Goal: Task Accomplishment & Management: Use online tool/utility

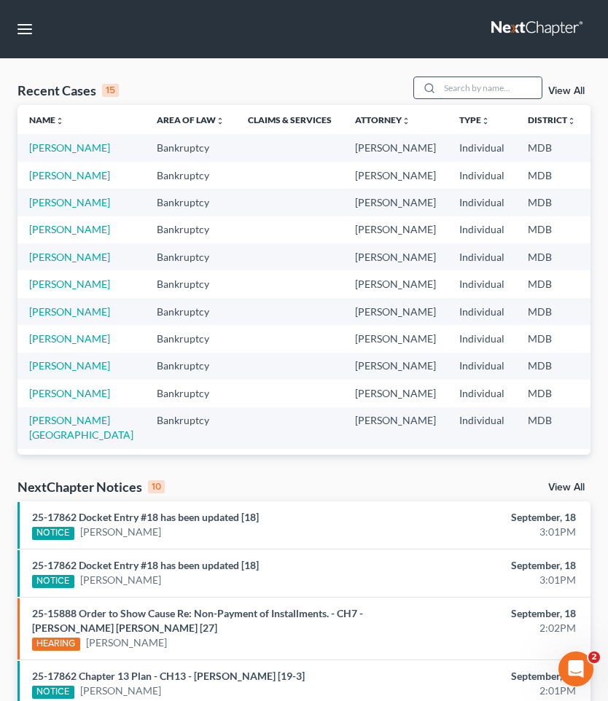
click at [470, 90] on input "search" at bounding box center [491, 87] width 102 height 21
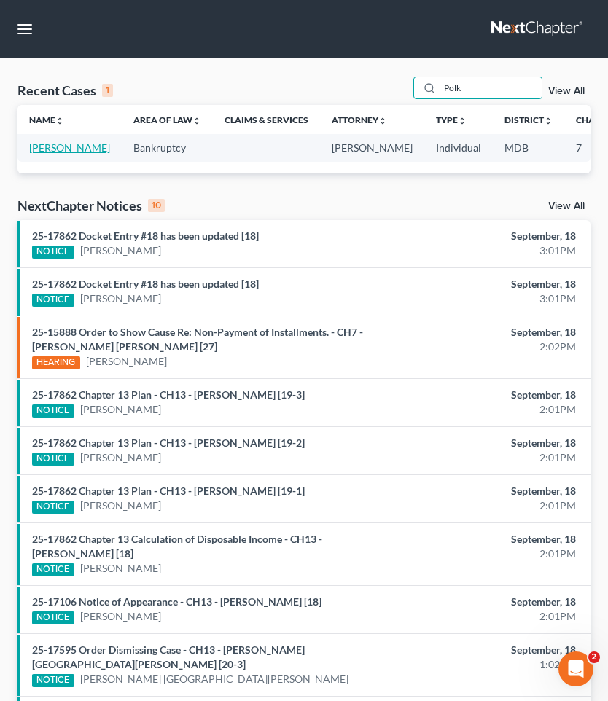
type input "Polk"
click at [44, 150] on link "[PERSON_NAME]" at bounding box center [69, 147] width 81 height 12
select select "1"
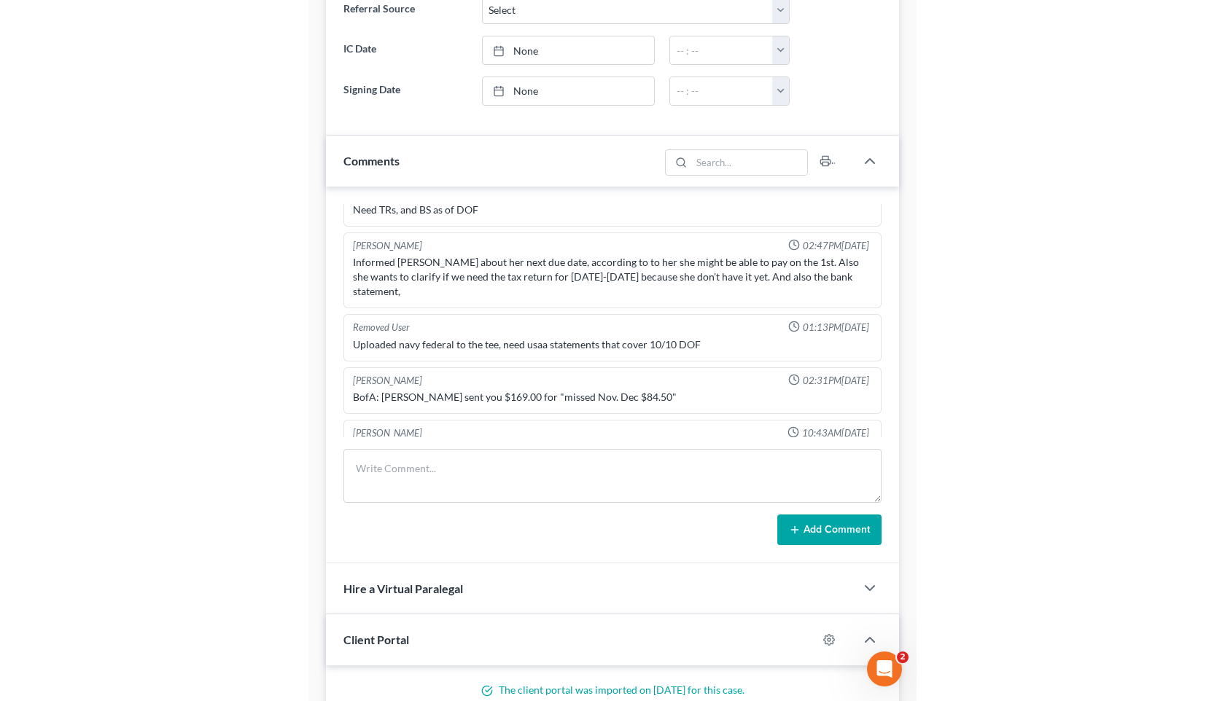
scroll to position [435, 0]
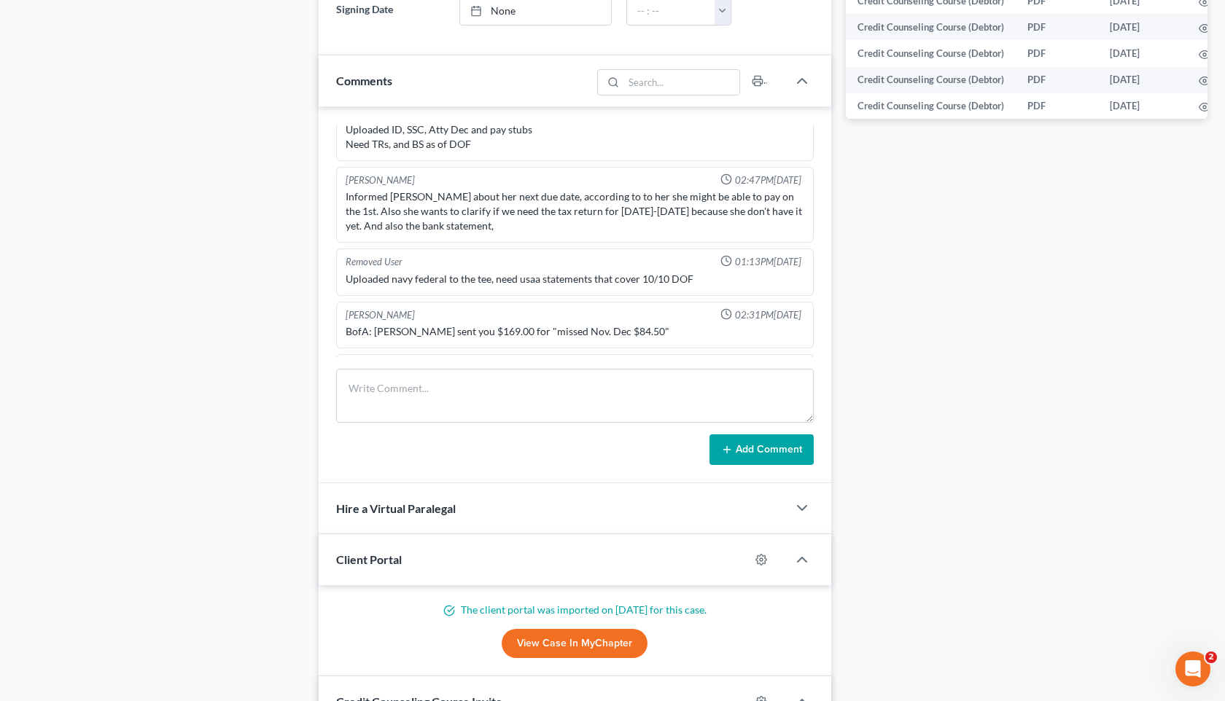
click at [259, 227] on div "Case Dashboard Payments Invoices Payments Payments Credit Report Client Profile" at bounding box center [160, 119] width 301 height 1443
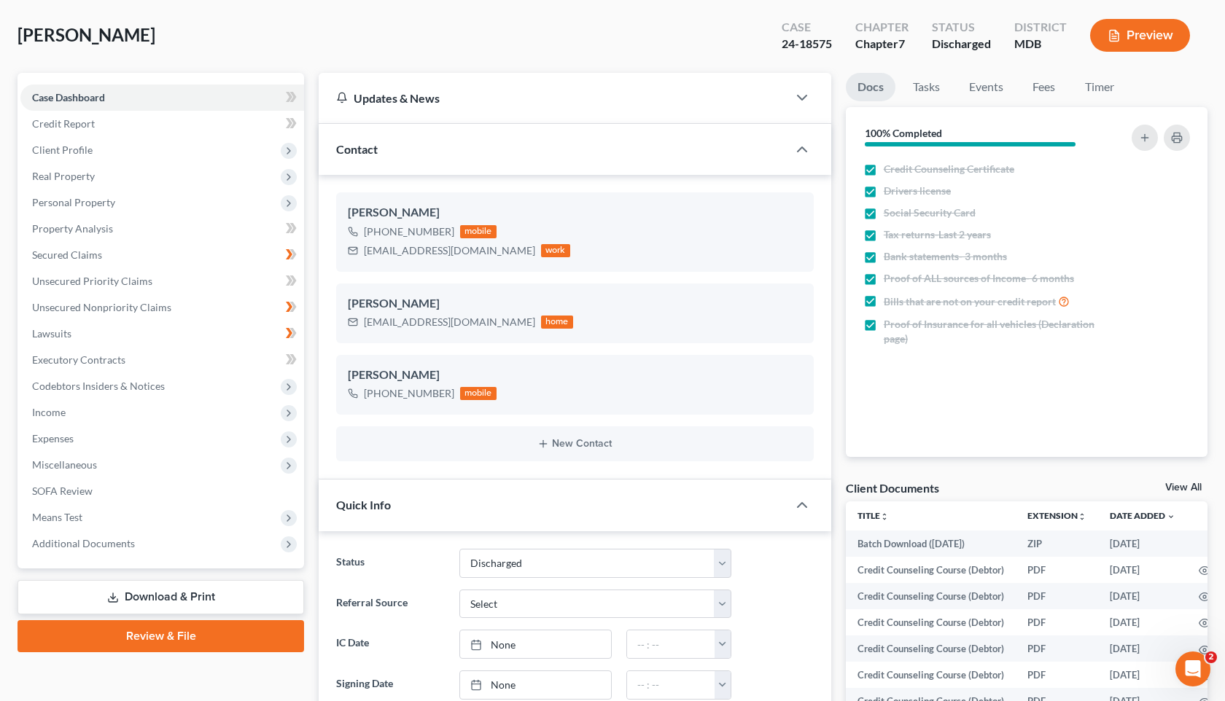
scroll to position [65, 0]
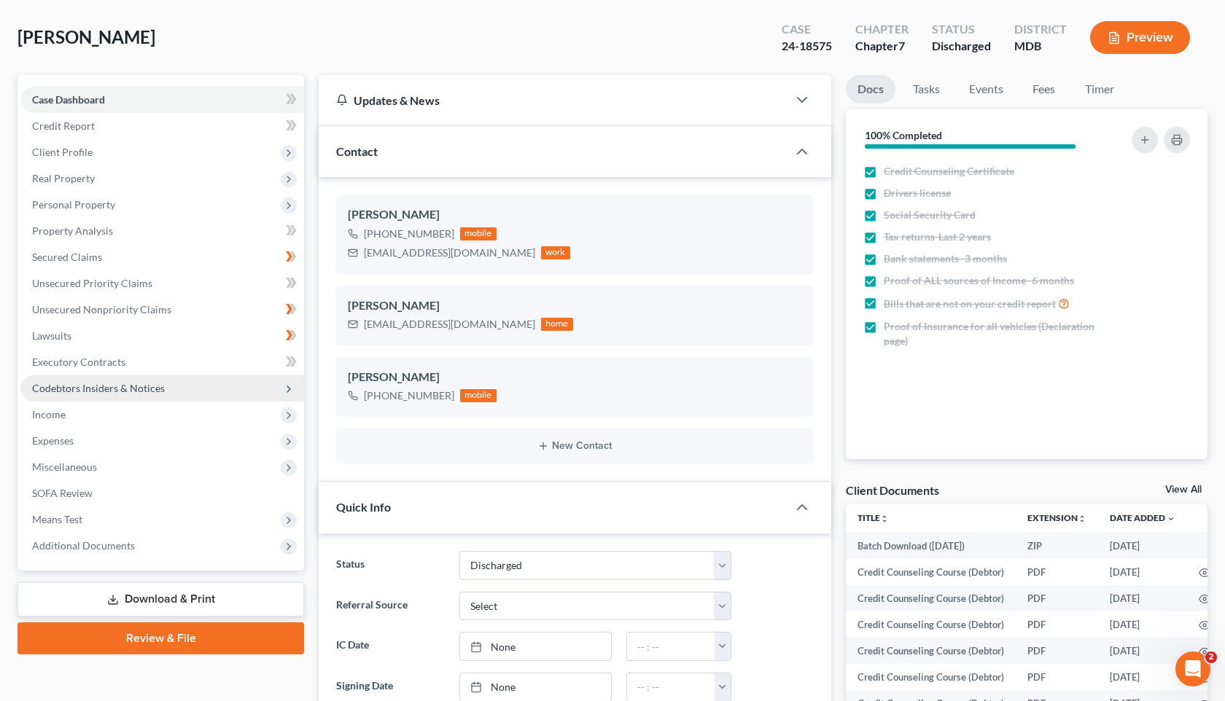
click at [139, 389] on span "Codebtors Insiders & Notices" at bounding box center [98, 388] width 133 height 12
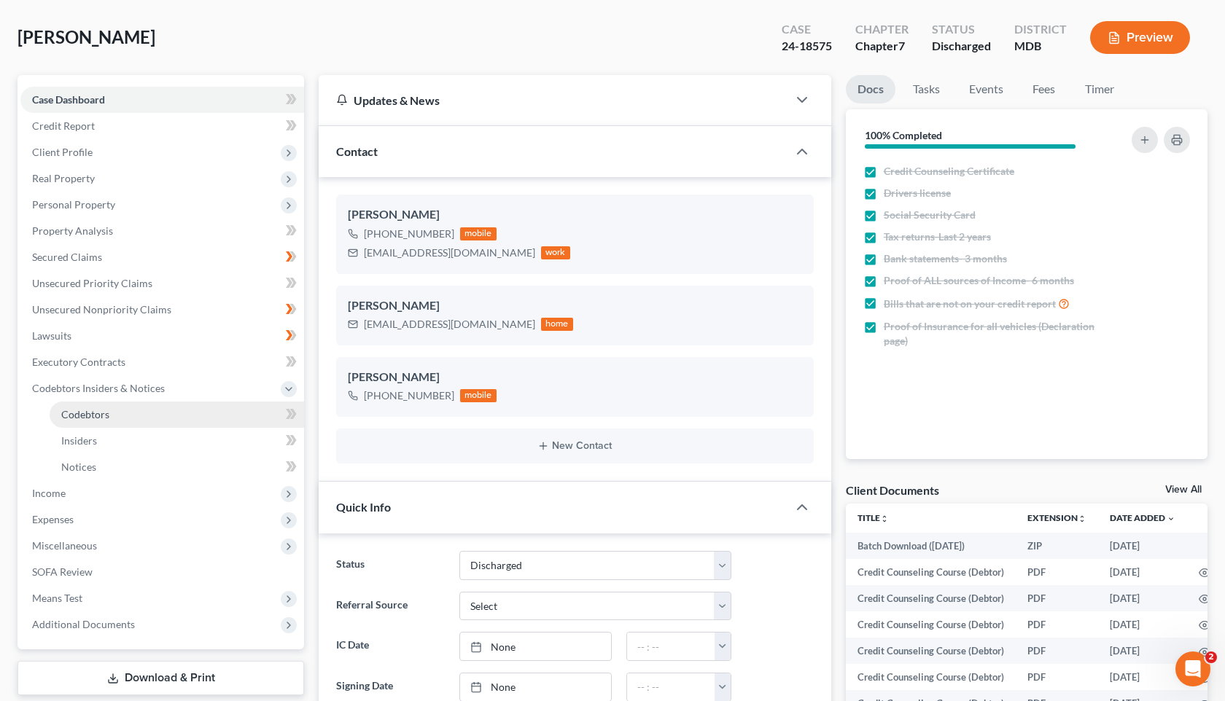
click at [125, 419] on link "Codebtors" at bounding box center [177, 415] width 254 height 26
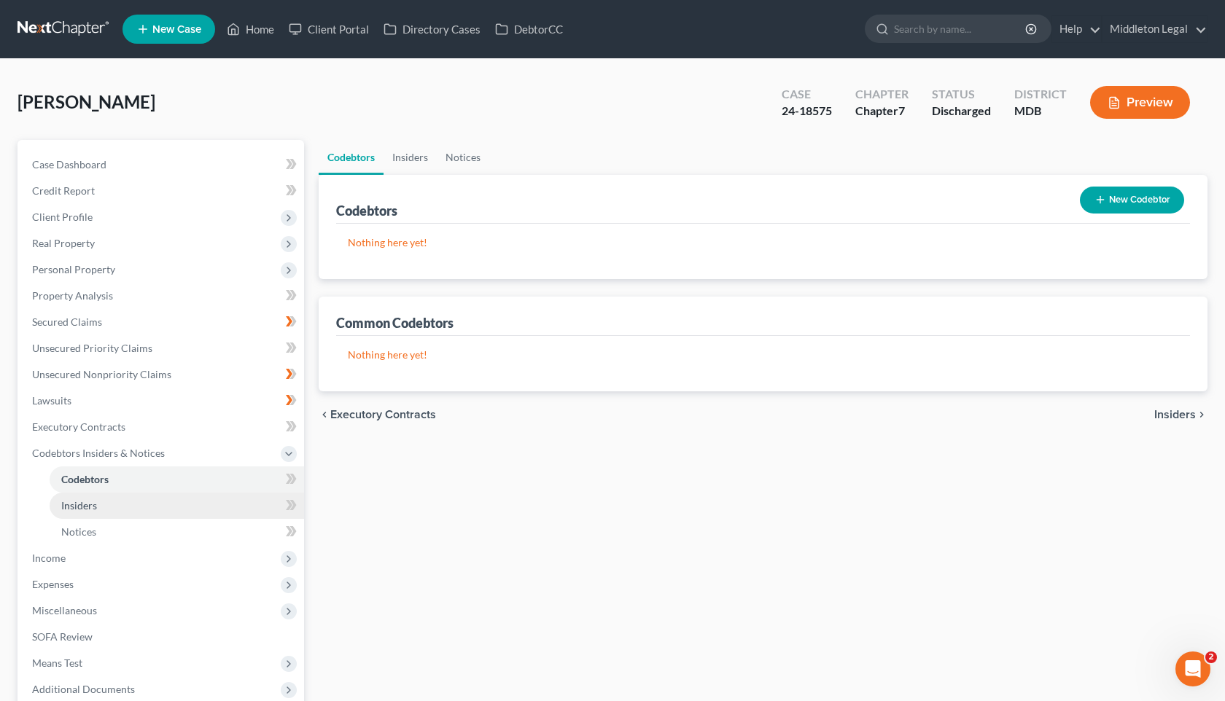
click at [105, 507] on link "Insiders" at bounding box center [177, 506] width 254 height 26
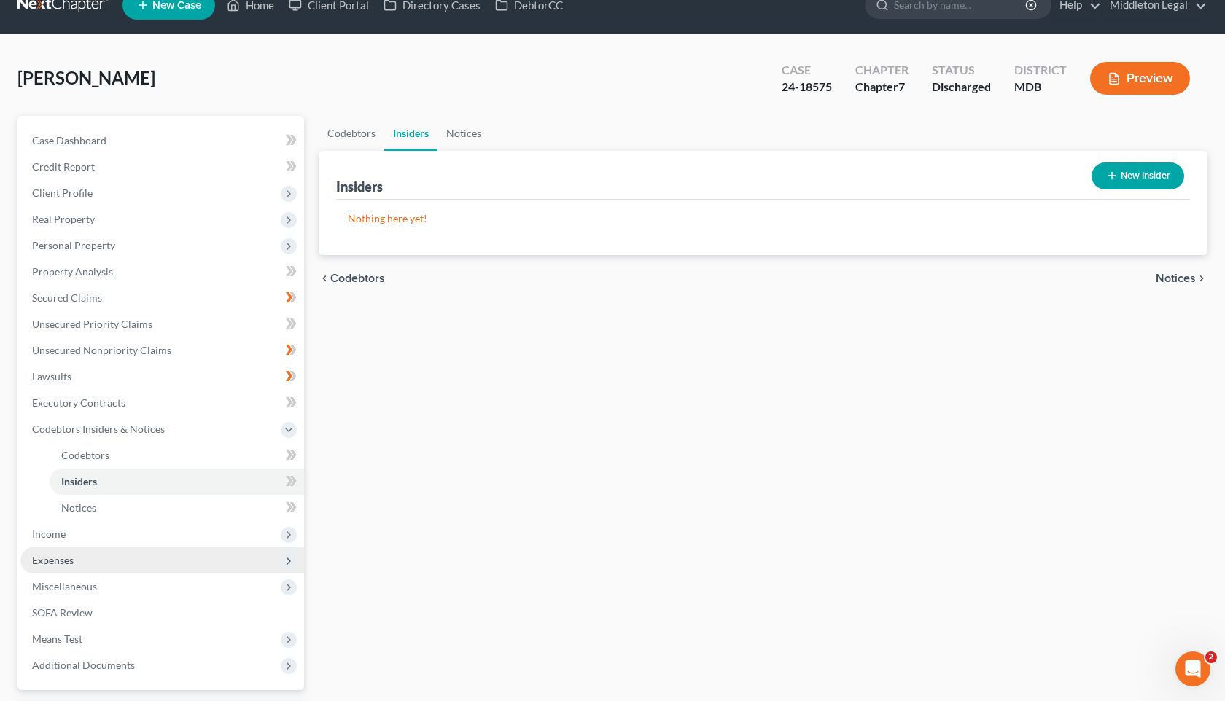
scroll to position [23, 0]
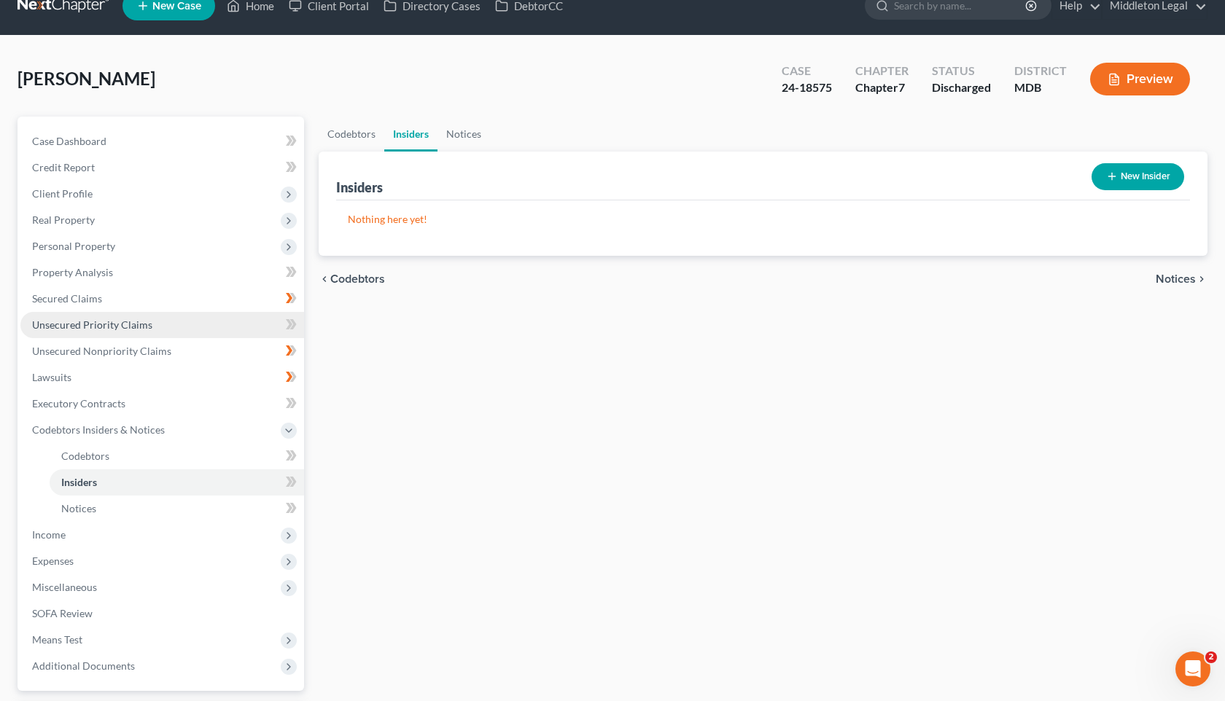
click at [106, 328] on span "Unsecured Priority Claims" at bounding box center [92, 325] width 120 height 12
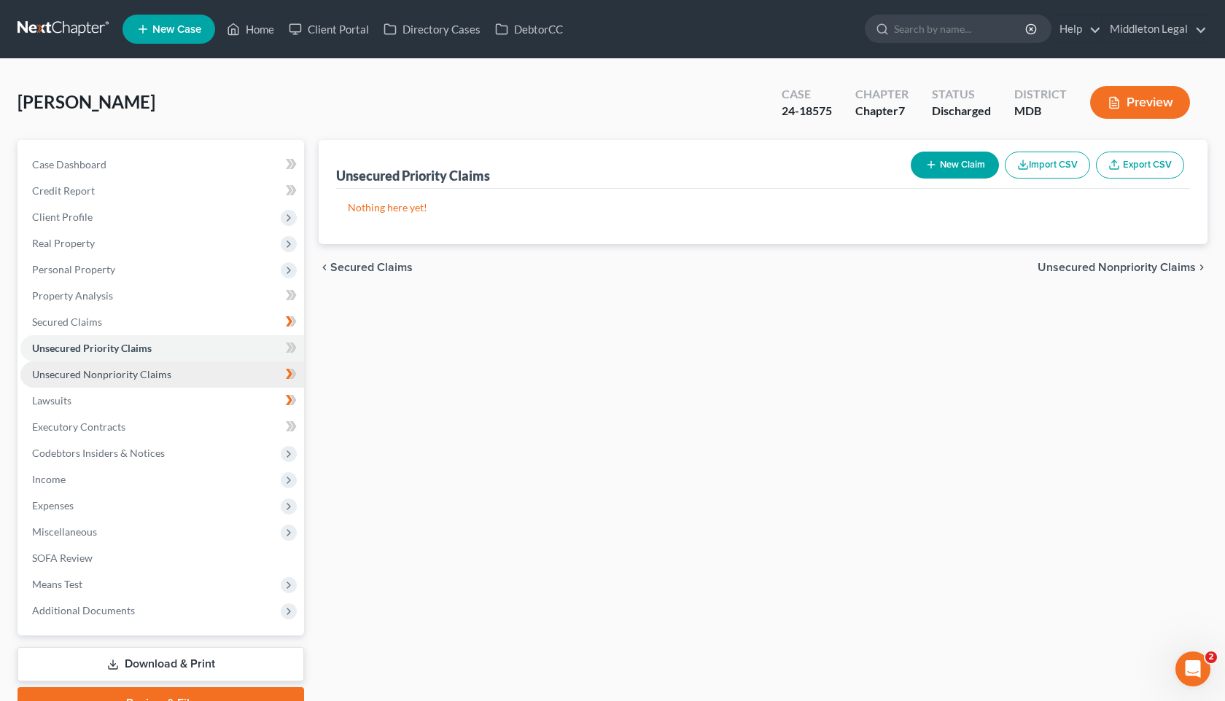
click at [103, 374] on span "Unsecured Nonpriority Claims" at bounding box center [101, 374] width 139 height 12
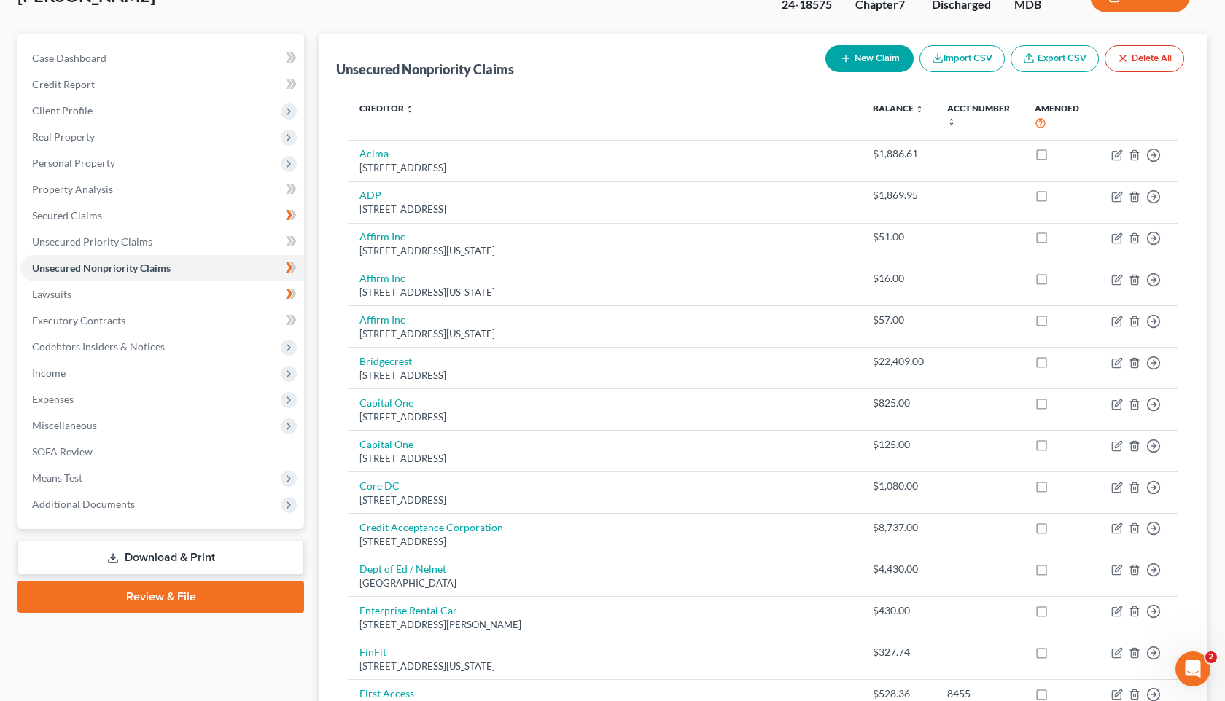
scroll to position [98, 0]
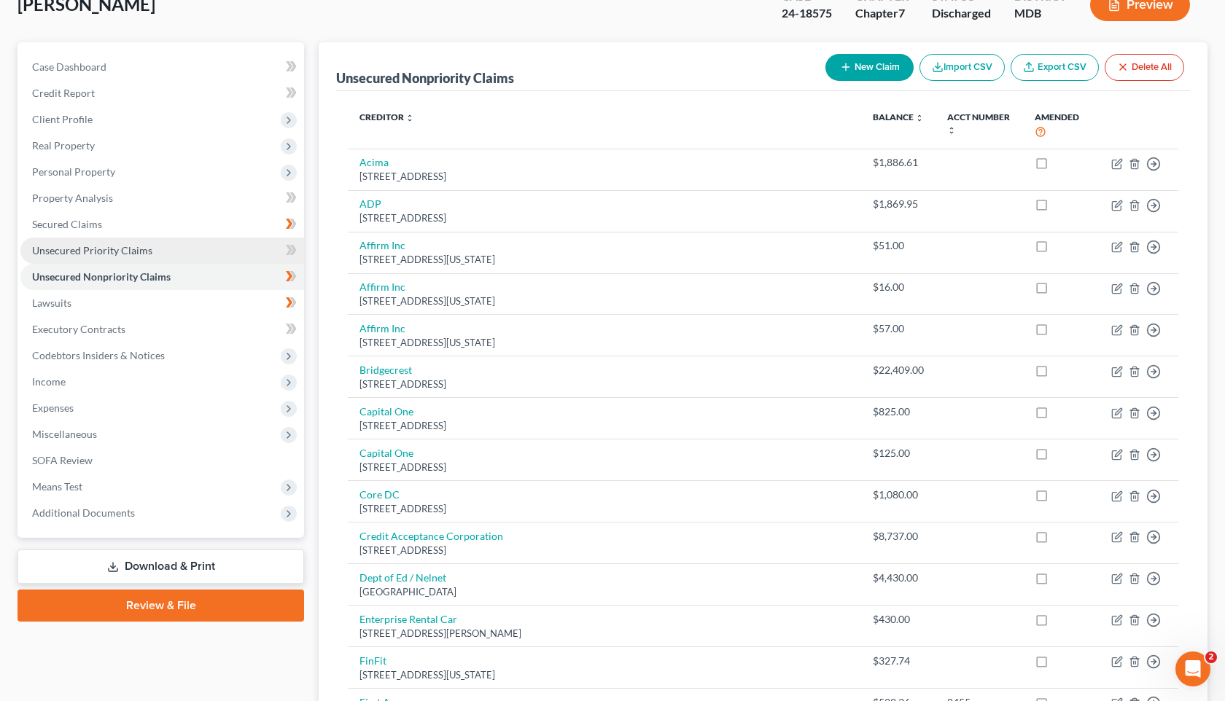
click at [136, 250] on span "Unsecured Priority Claims" at bounding box center [92, 250] width 120 height 12
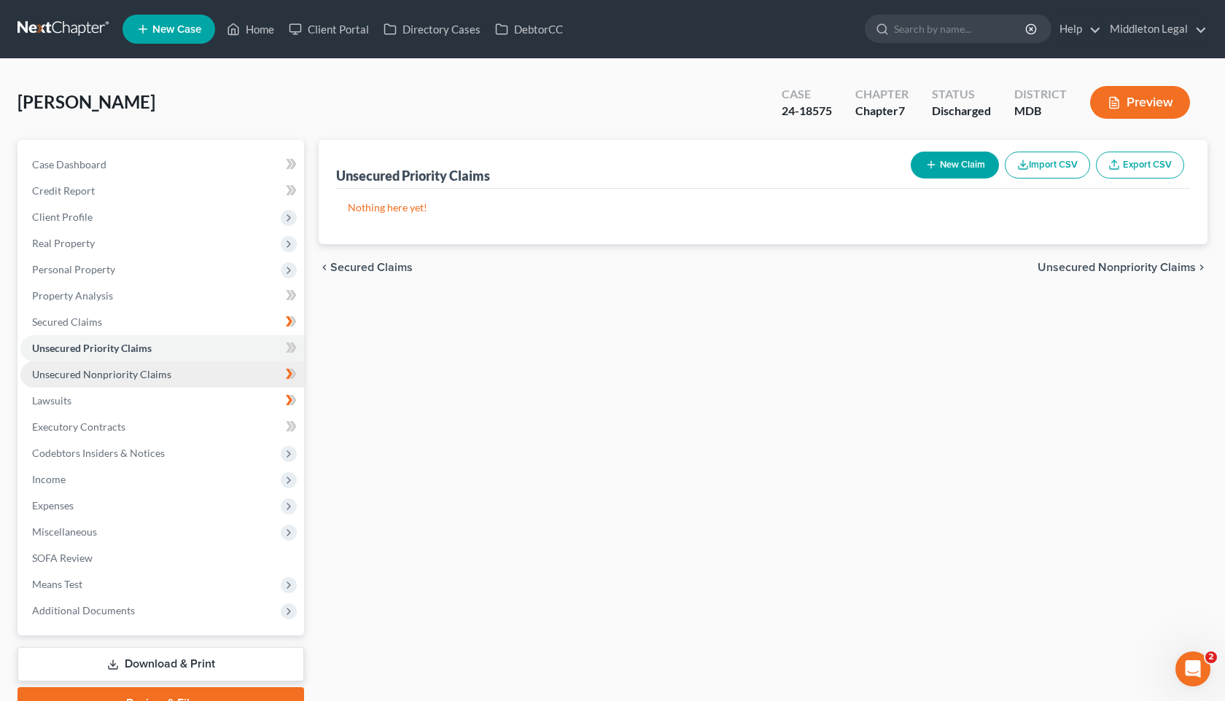
click at [125, 376] on span "Unsecured Nonpriority Claims" at bounding box center [101, 374] width 139 height 12
